Goal: Task Accomplishment & Management: Manage account settings

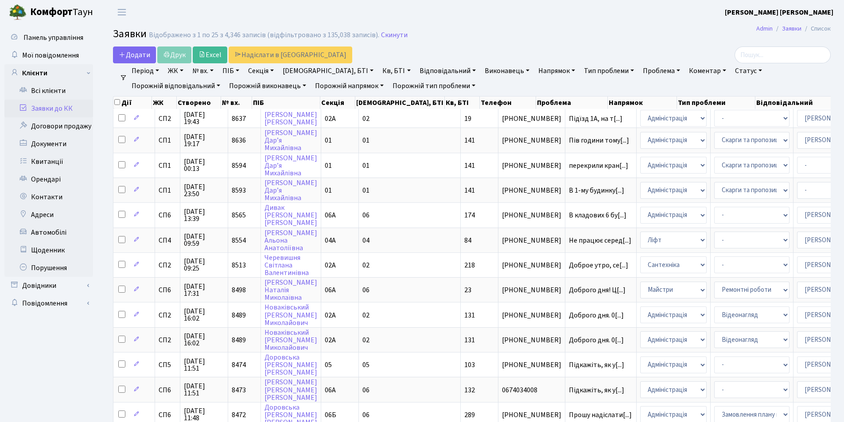
select select "25"
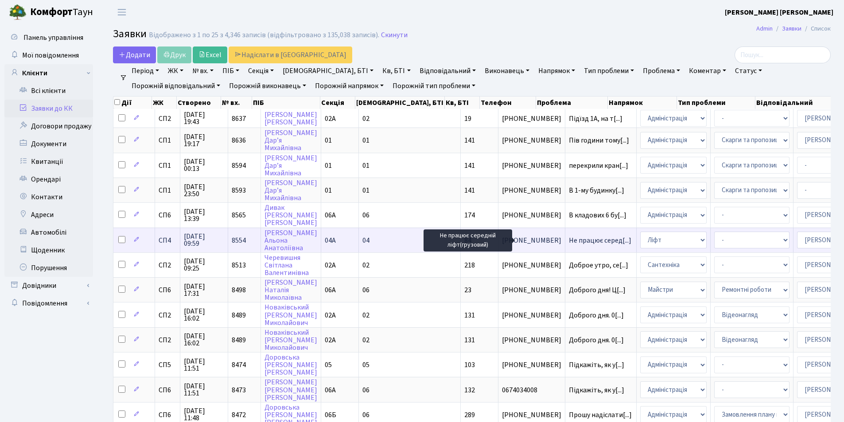
click at [569, 240] on span "Не працює серед[...]" at bounding box center [600, 241] width 62 height 10
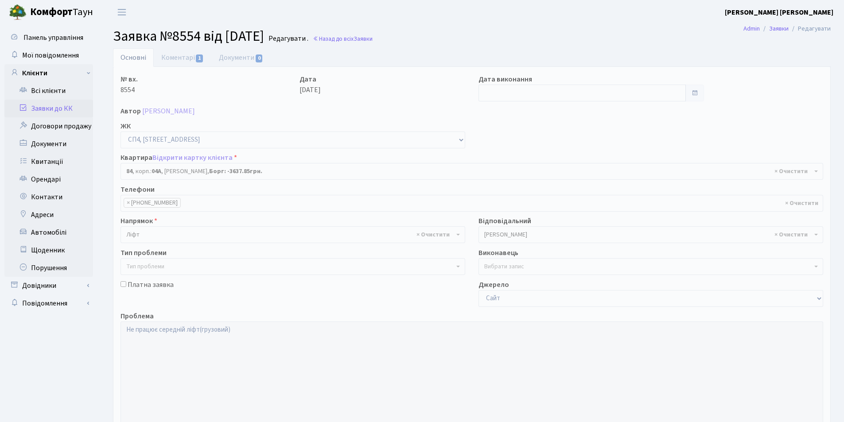
select select "21112"
click at [23, 106] on icon at bounding box center [23, 107] width 9 height 8
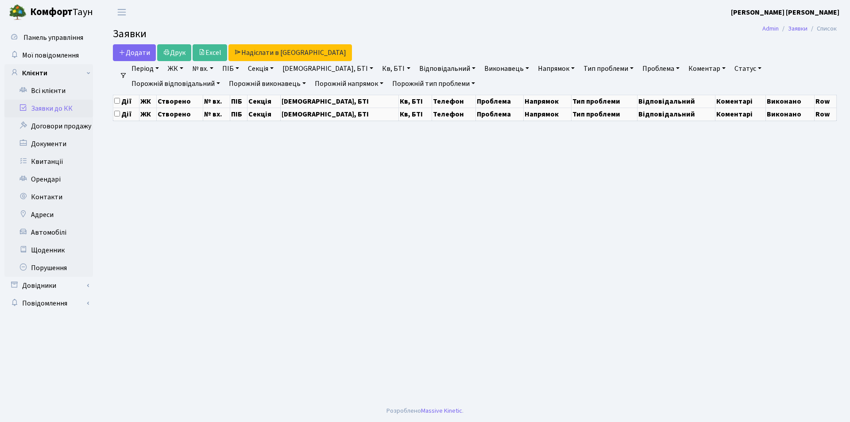
select select "25"
